Goal: Navigation & Orientation: Find specific page/section

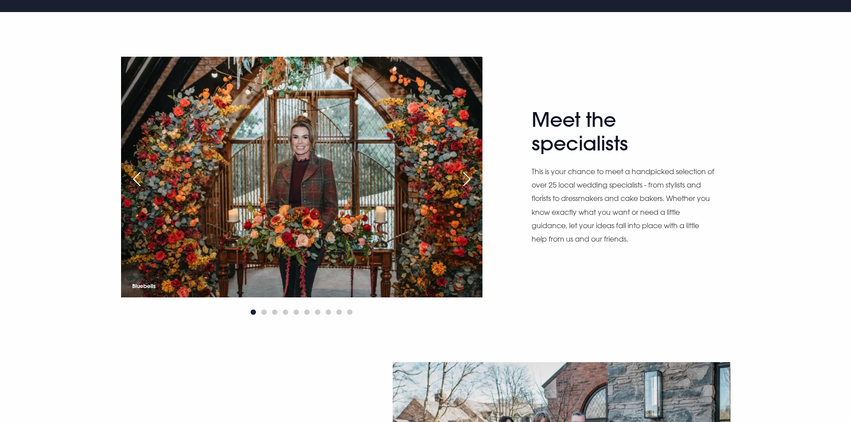
scroll to position [581, 0]
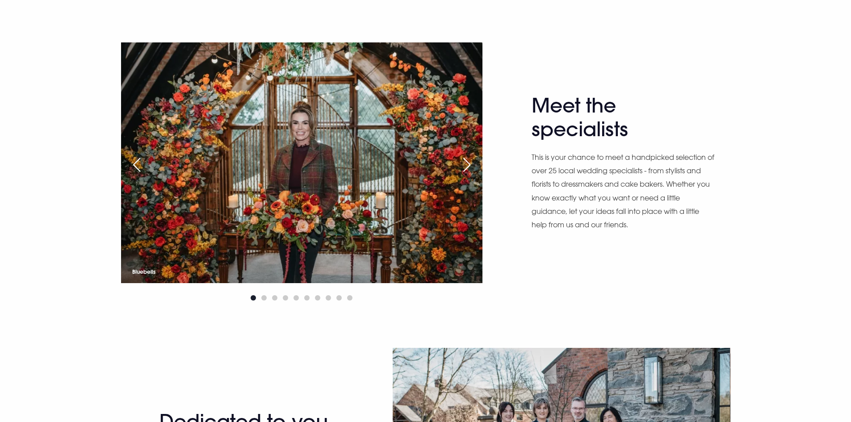
click at [472, 165] on div "Next slide" at bounding box center [467, 165] width 22 height 20
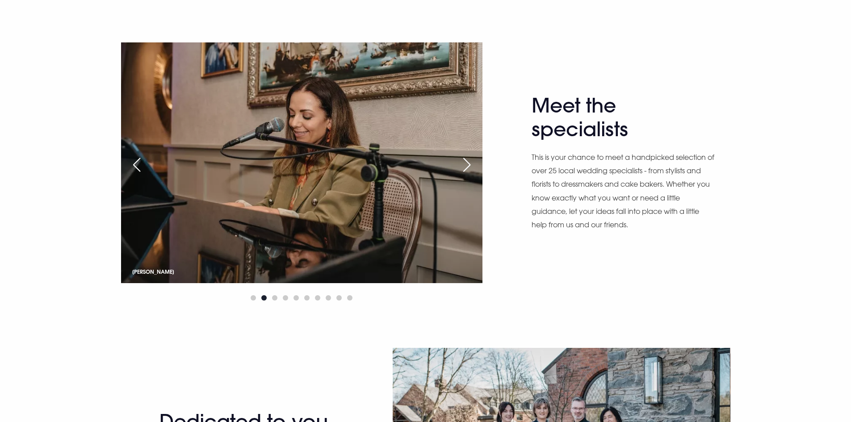
click at [472, 165] on div "Next slide" at bounding box center [467, 165] width 22 height 20
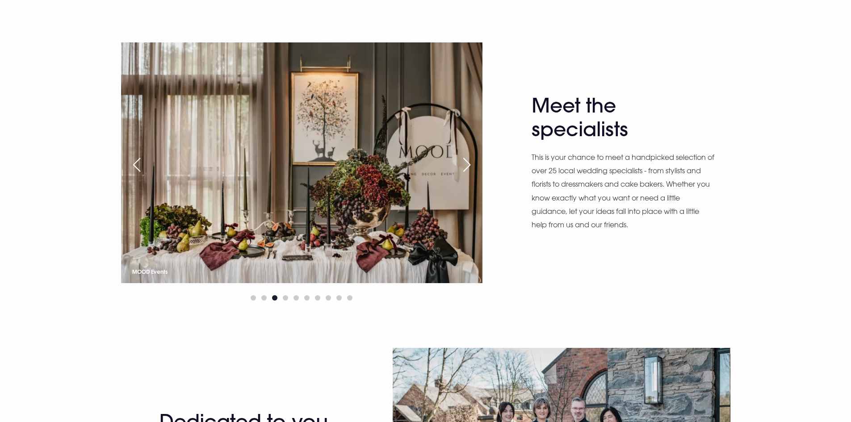
click at [472, 165] on div "Next slide" at bounding box center [467, 165] width 22 height 20
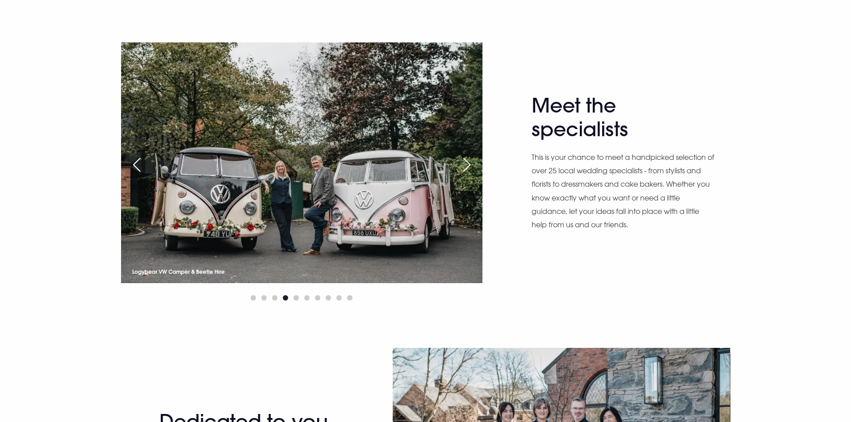
click at [472, 165] on div "Next slide" at bounding box center [467, 165] width 22 height 20
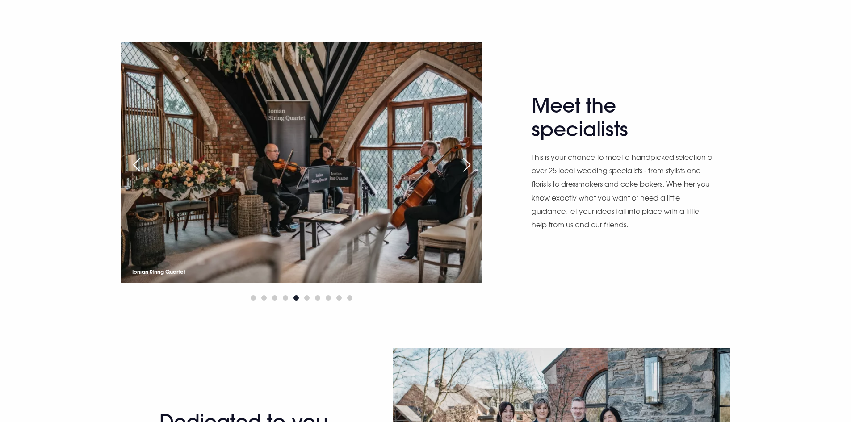
click at [134, 164] on div "Previous slide" at bounding box center [137, 165] width 22 height 20
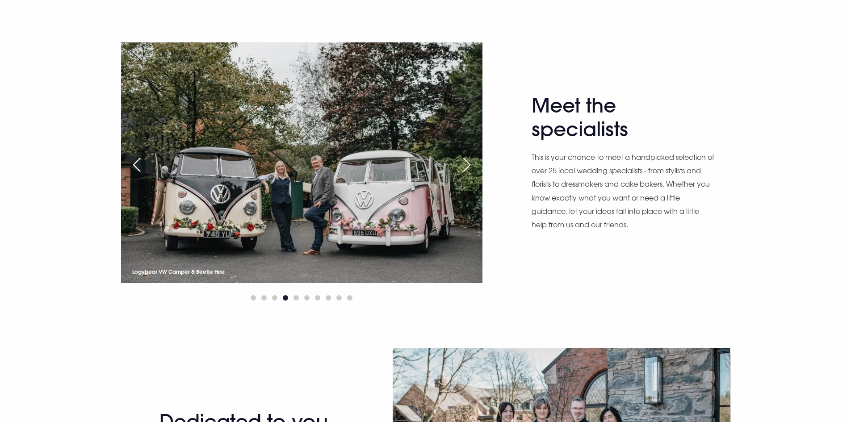
click at [469, 169] on div "Next slide" at bounding box center [467, 165] width 22 height 20
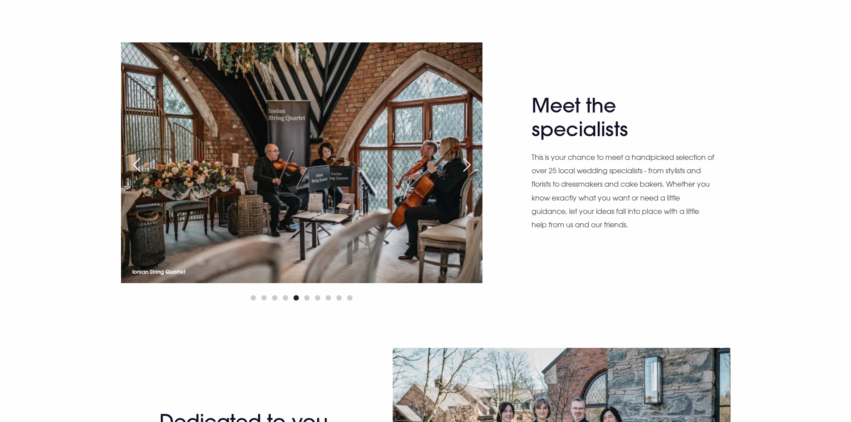
click at [469, 169] on div "Next slide" at bounding box center [467, 165] width 22 height 20
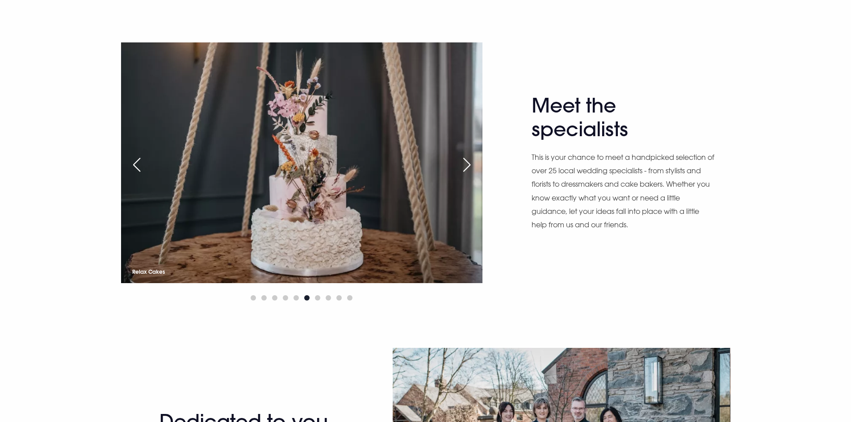
click at [469, 169] on div "Next slide" at bounding box center [467, 165] width 22 height 20
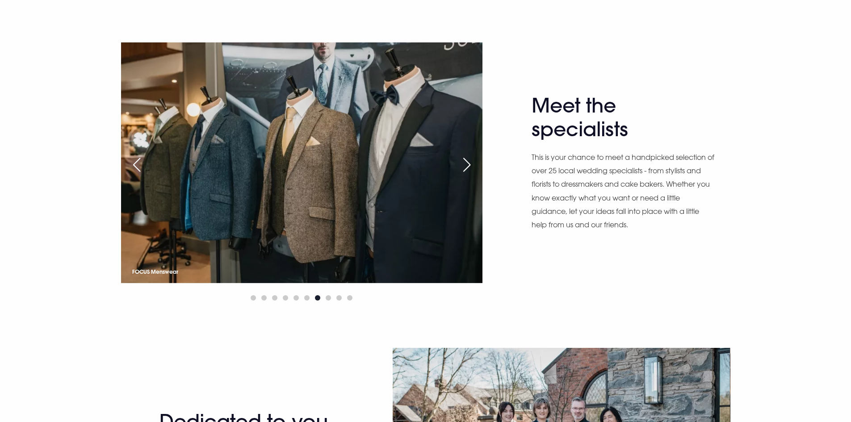
click at [469, 169] on div "Next slide" at bounding box center [467, 165] width 22 height 20
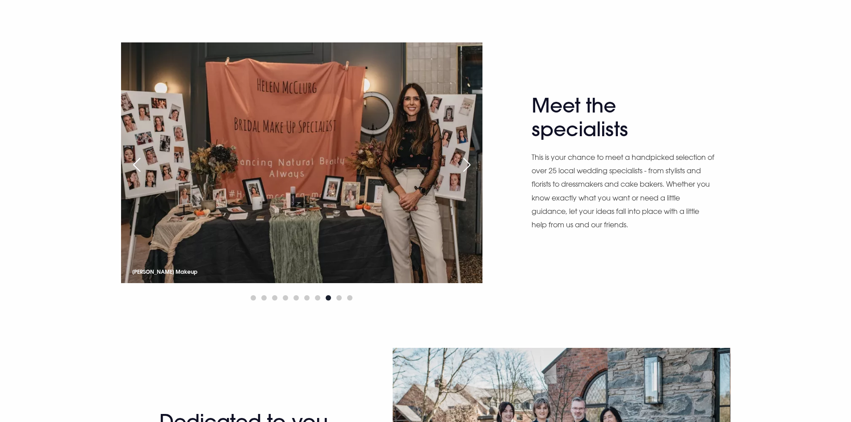
click at [469, 169] on div "Next slide" at bounding box center [467, 165] width 22 height 20
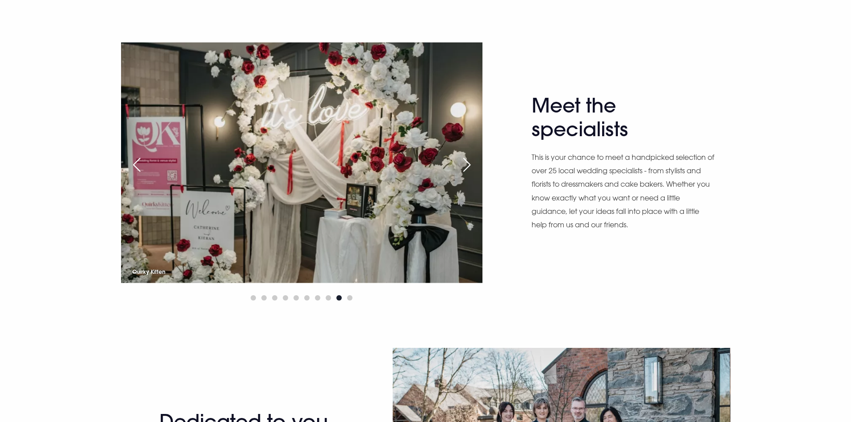
click at [469, 169] on div "Next slide" at bounding box center [467, 165] width 22 height 20
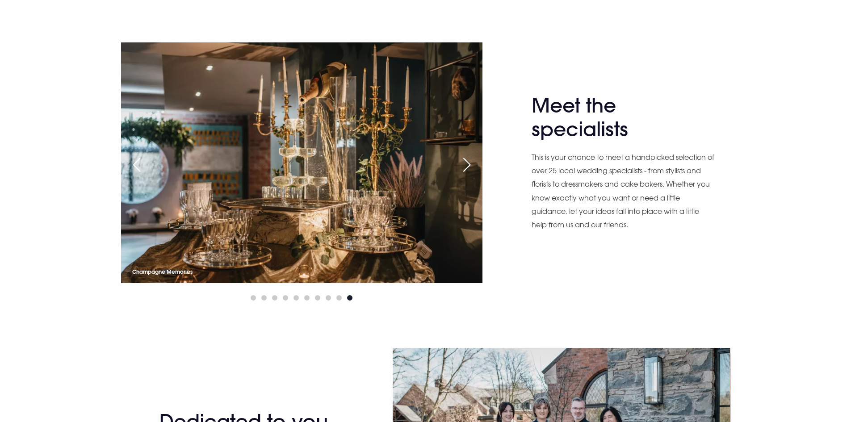
click at [469, 169] on div "Next slide" at bounding box center [467, 165] width 22 height 20
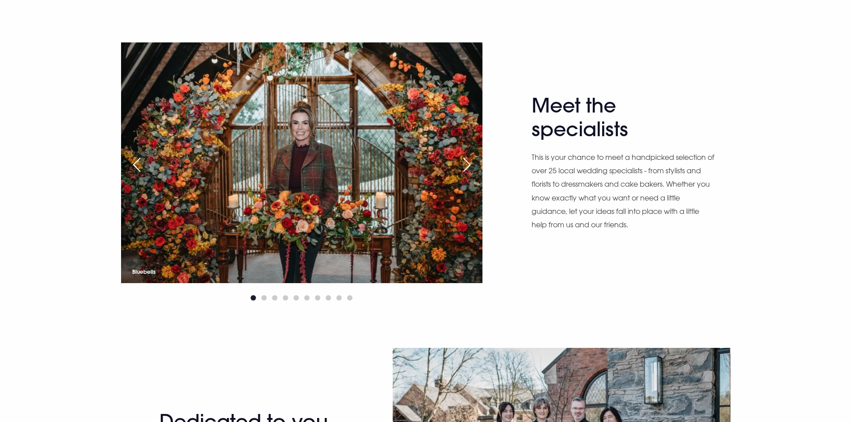
click at [469, 169] on div "Next slide" at bounding box center [467, 165] width 22 height 20
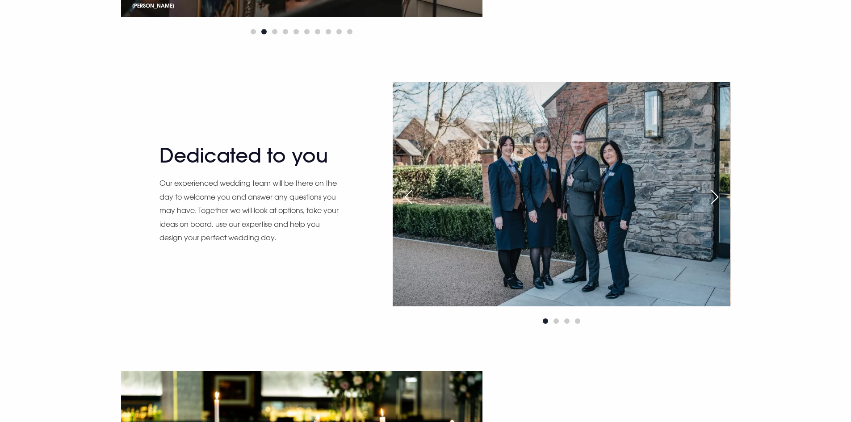
scroll to position [893, 0]
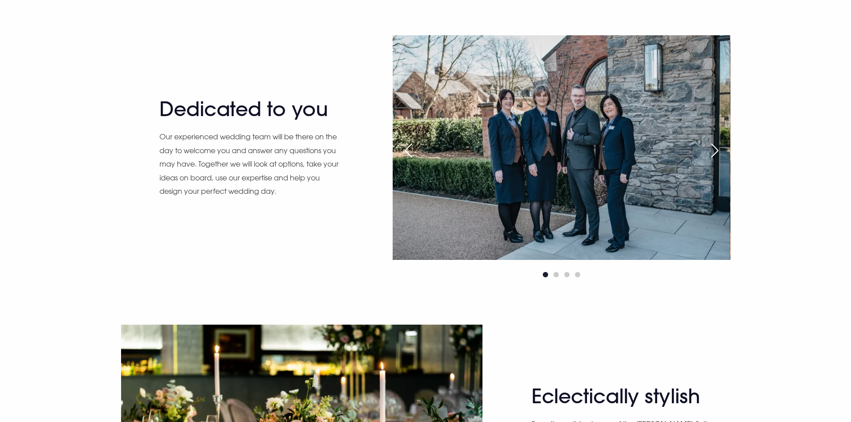
click at [717, 149] on div "Next slide" at bounding box center [715, 151] width 22 height 20
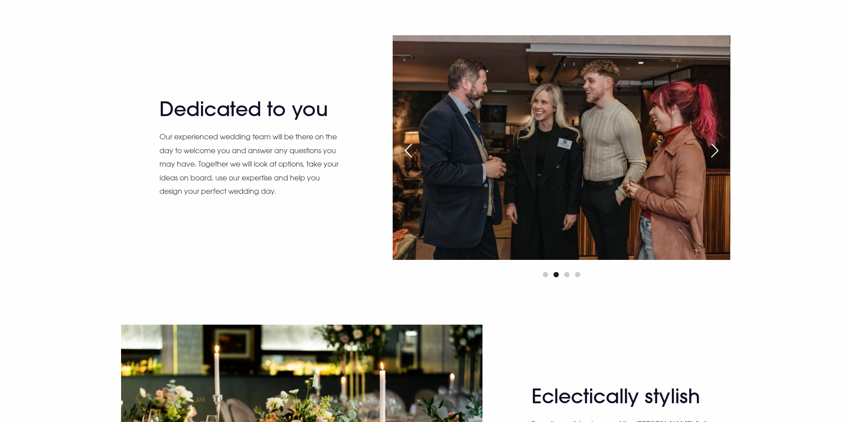
click at [717, 149] on div "Next slide" at bounding box center [715, 151] width 22 height 20
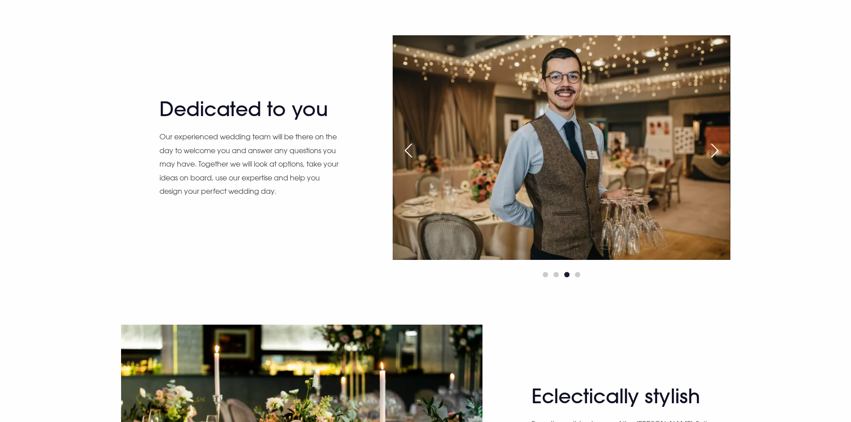
click at [717, 149] on div "Next slide" at bounding box center [715, 151] width 22 height 20
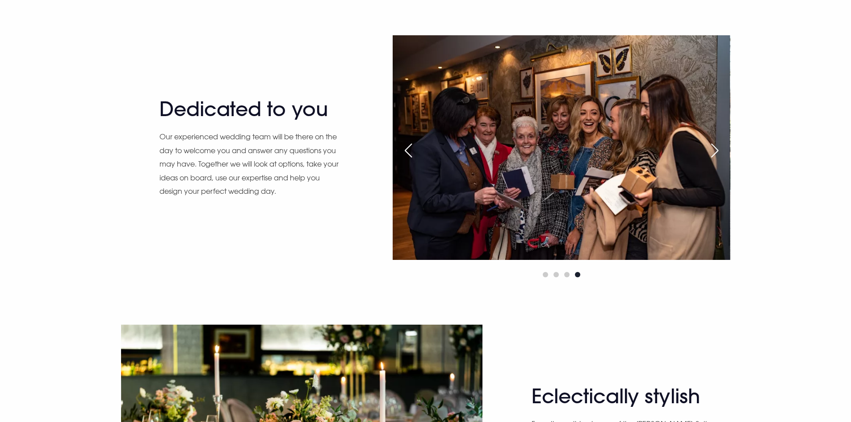
click at [717, 149] on div "Next slide" at bounding box center [715, 151] width 22 height 20
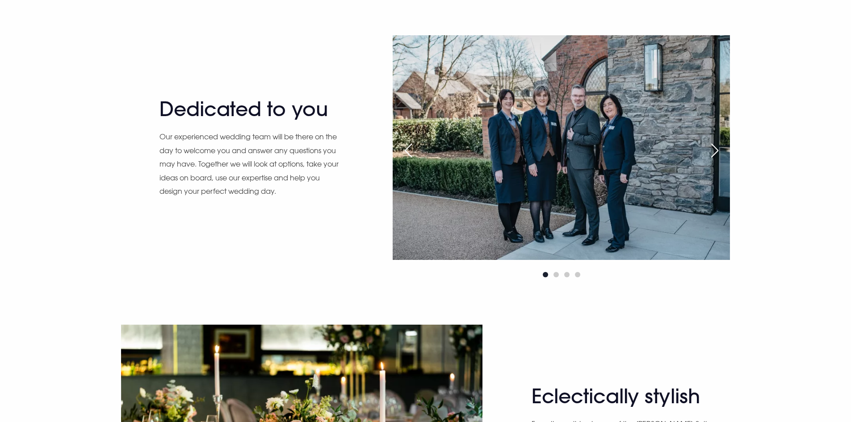
click at [717, 149] on div "Next slide" at bounding box center [715, 151] width 22 height 20
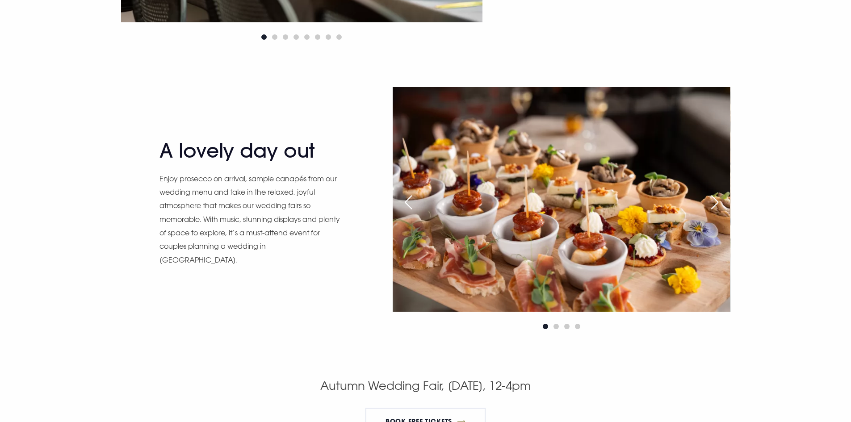
scroll to position [0, 0]
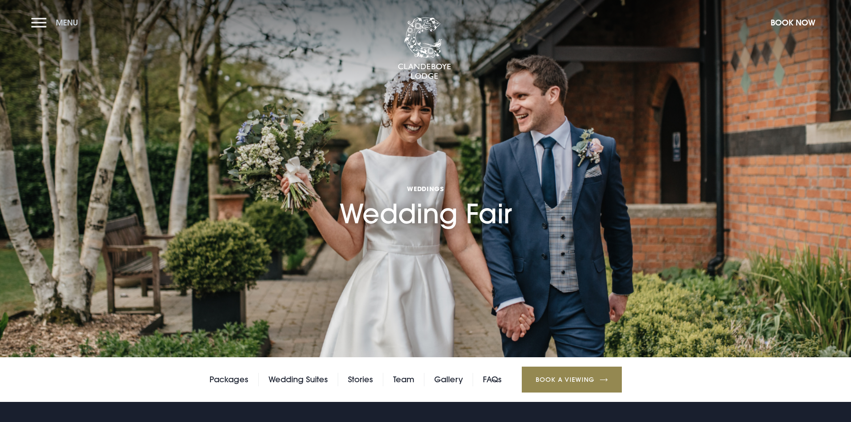
click at [45, 23] on button "Menu" at bounding box center [56, 22] width 51 height 19
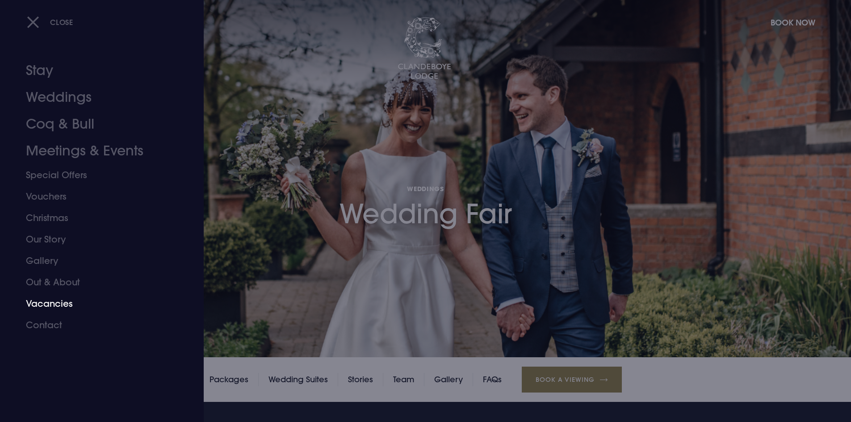
click at [65, 310] on link "Vacancies" at bounding box center [96, 303] width 141 height 21
